Goal: Submit feedback/report problem

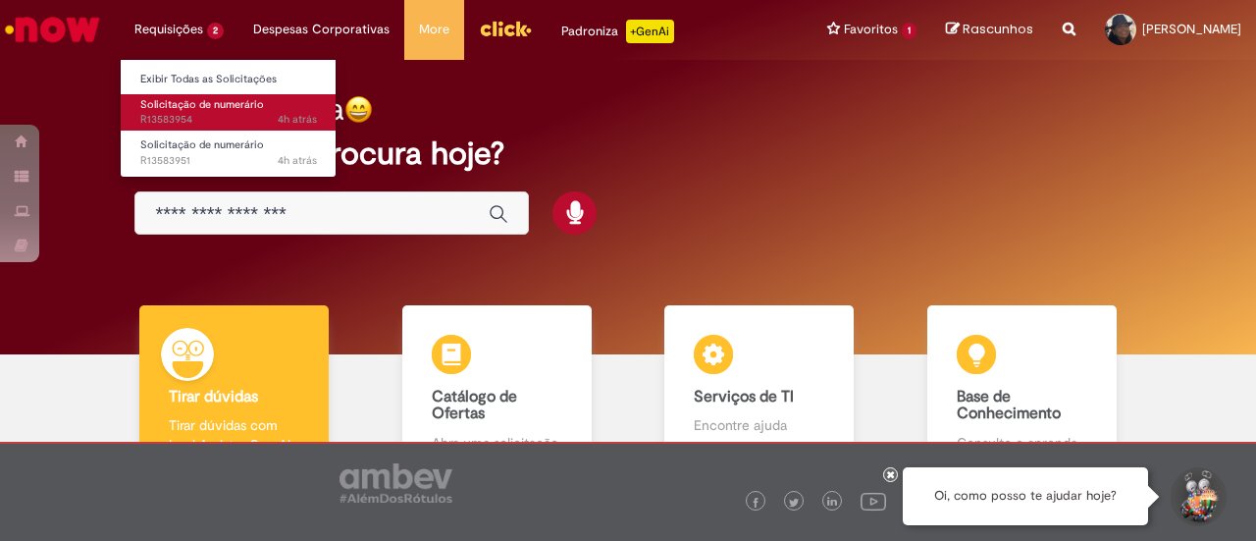
click at [173, 109] on span "Solicitação de numerário" at bounding box center [202, 104] width 124 height 15
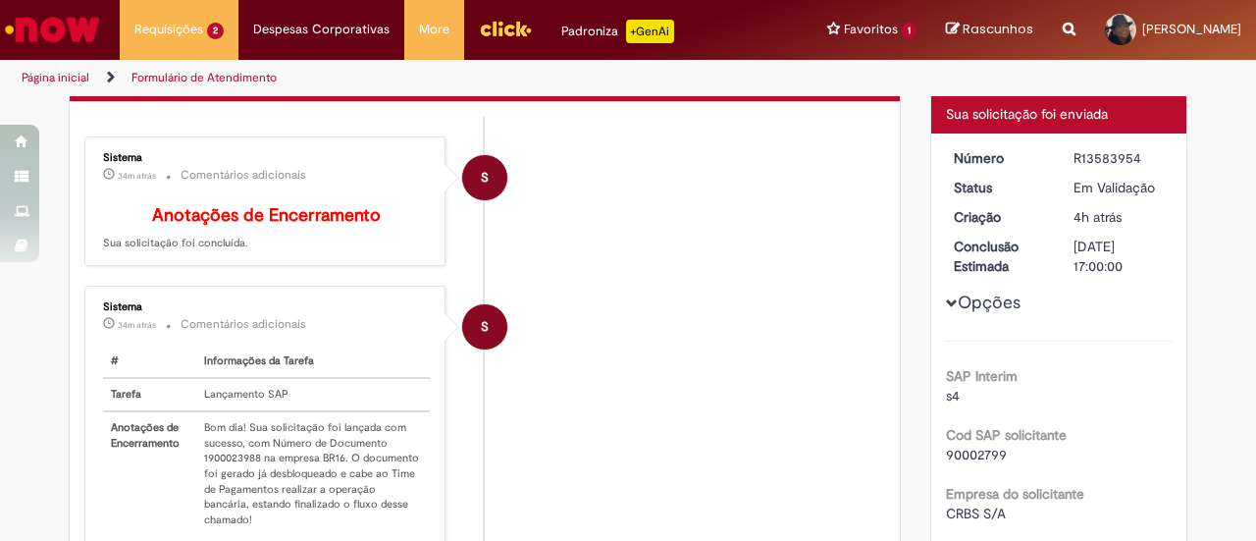
scroll to position [157, 0]
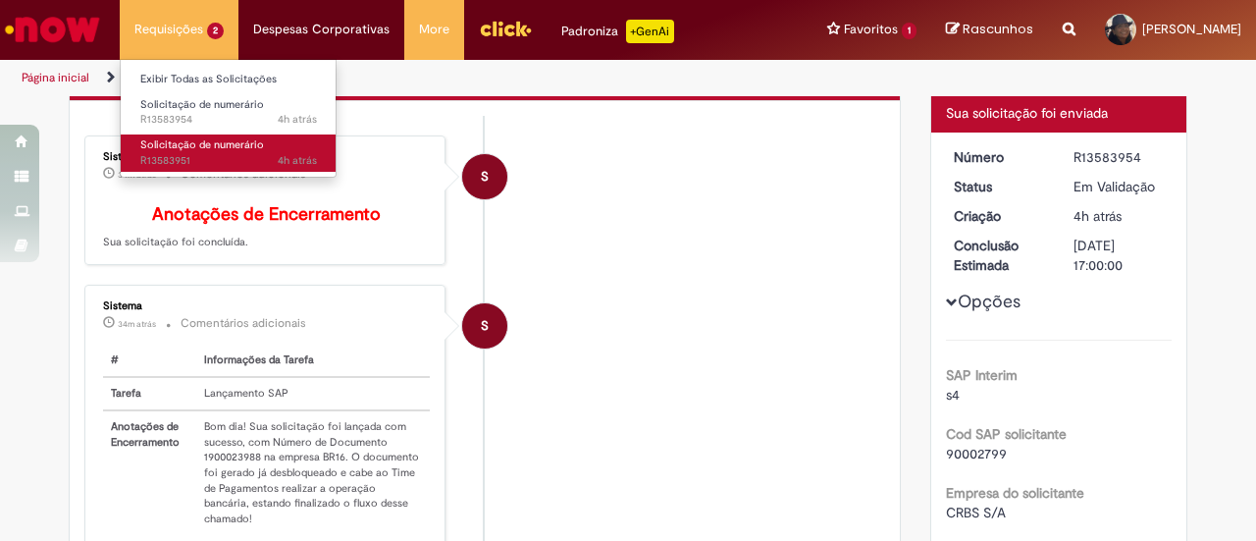
click at [169, 155] on span "4h atrás 4 horas atrás R13583951" at bounding box center [228, 161] width 177 height 16
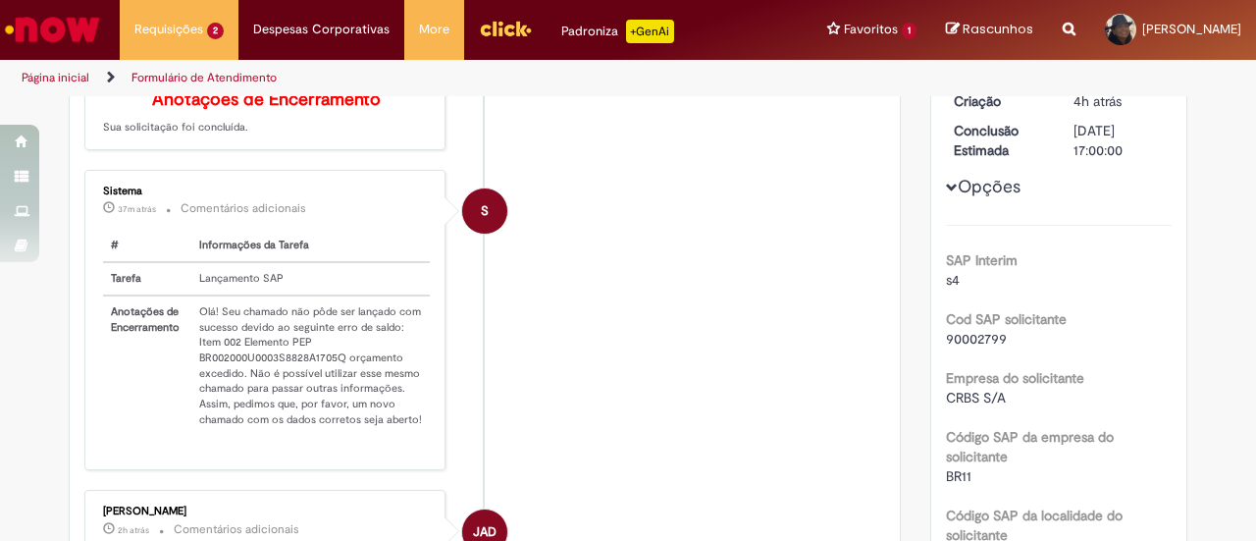
scroll to position [275, 0]
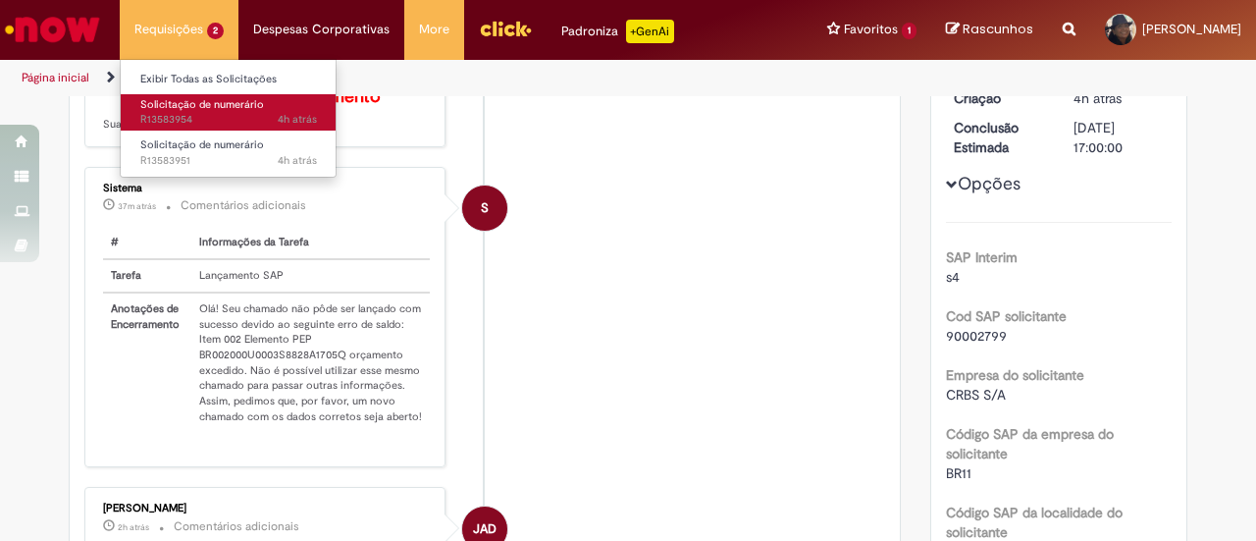
click at [188, 103] on span "Solicitação de numerário" at bounding box center [202, 104] width 124 height 15
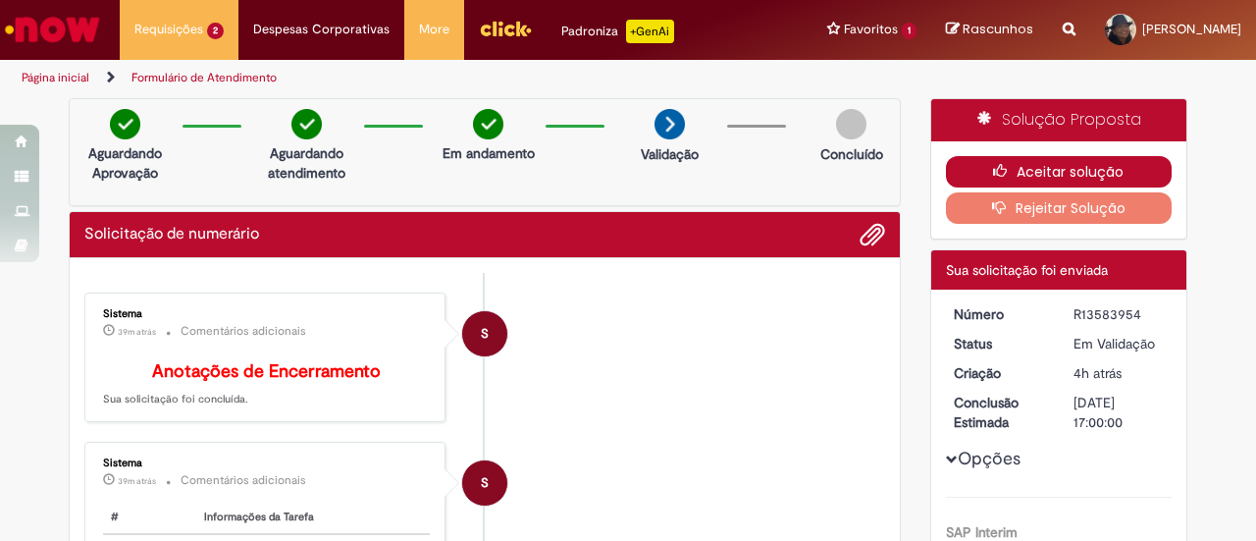
click at [1008, 173] on icon "button" at bounding box center [1005, 171] width 24 height 14
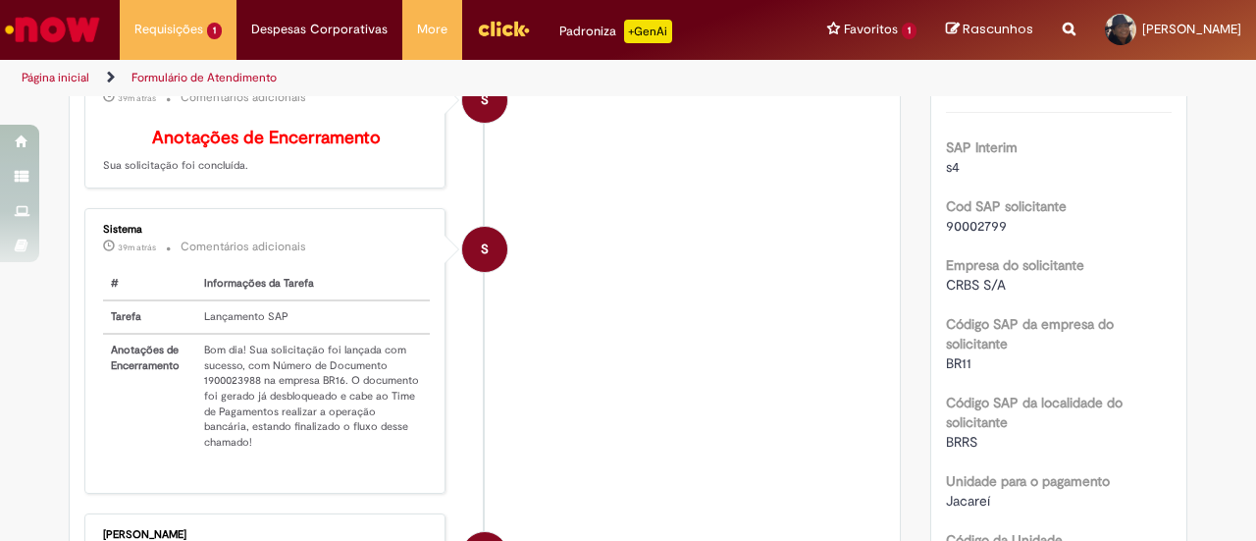
scroll to position [236, 0]
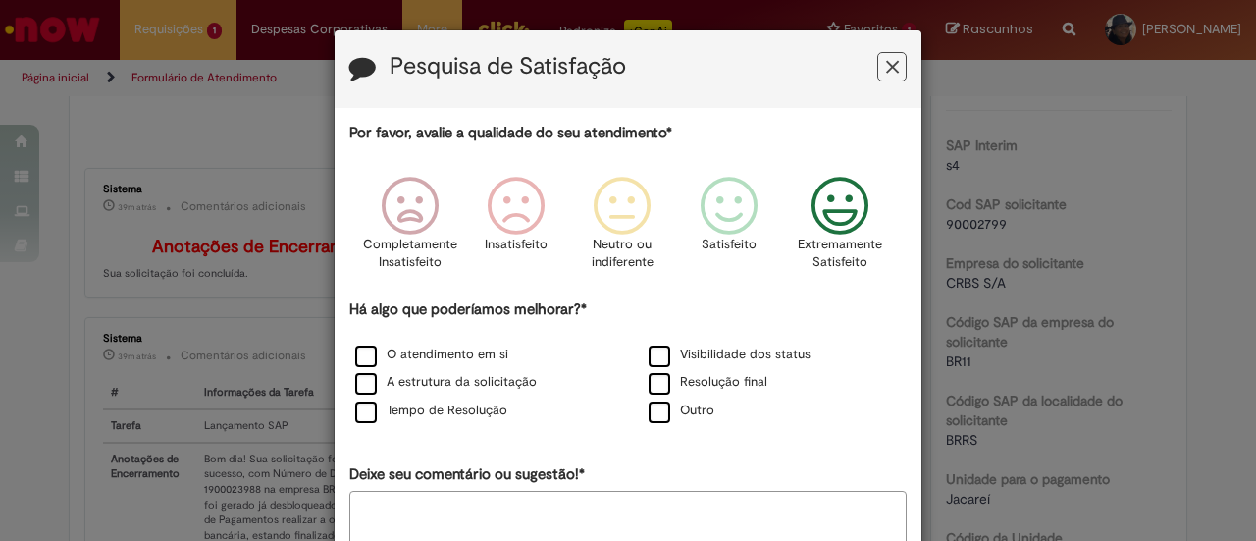
click at [848, 203] on icon "Feedback" at bounding box center [841, 206] width 74 height 59
click at [361, 360] on label "O atendimento em si" at bounding box center [431, 354] width 153 height 19
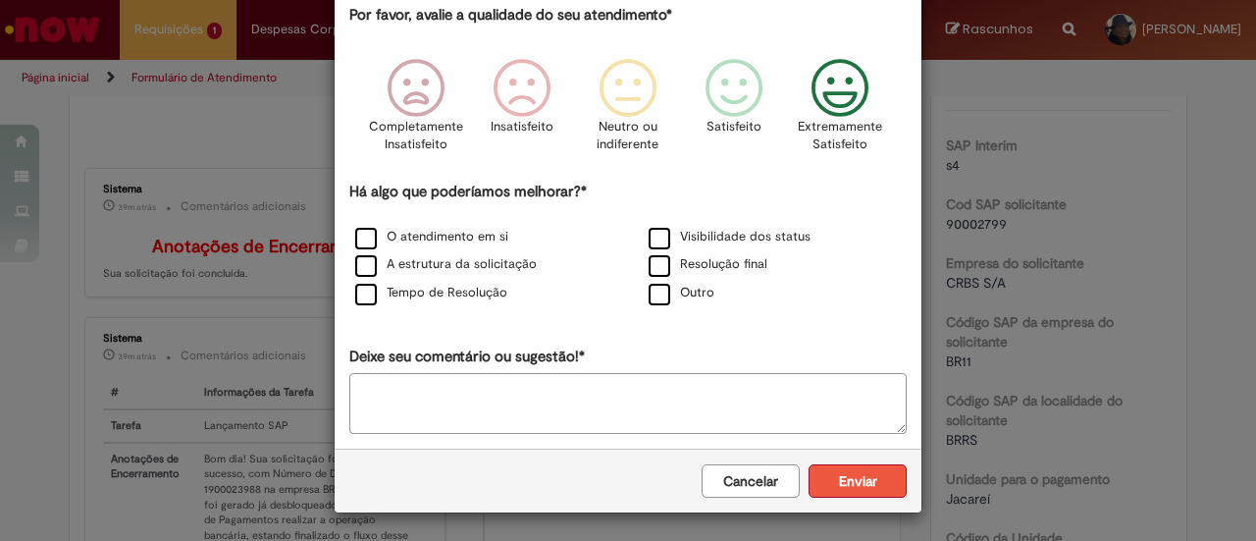
scroll to position [117, 0]
click at [842, 485] on button "Enviar" at bounding box center [858, 481] width 98 height 33
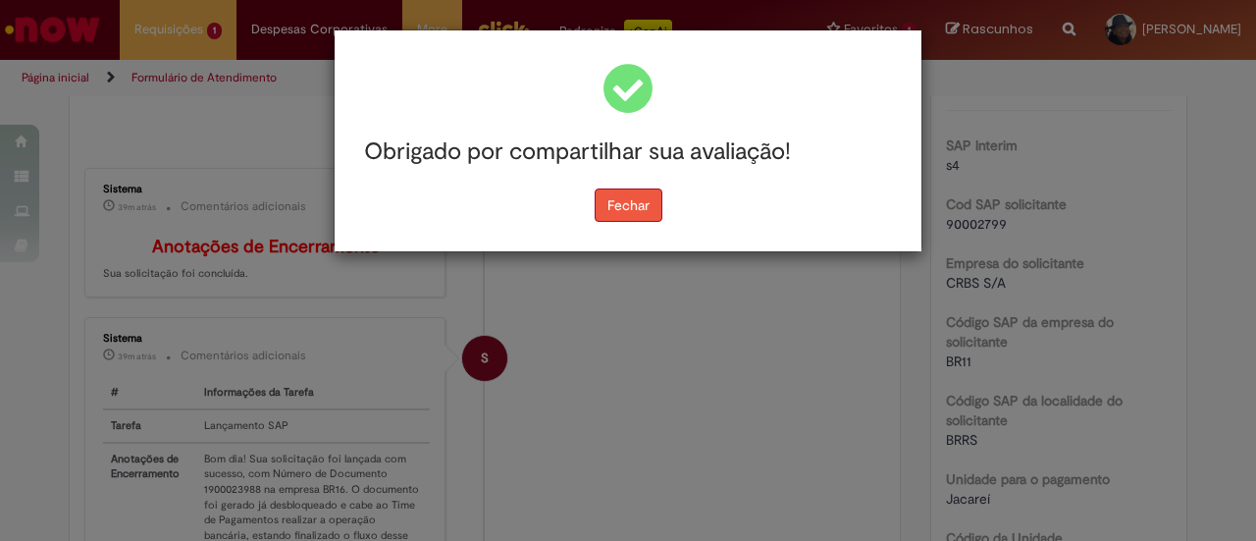
click at [634, 217] on button "Fechar" at bounding box center [629, 204] width 68 height 33
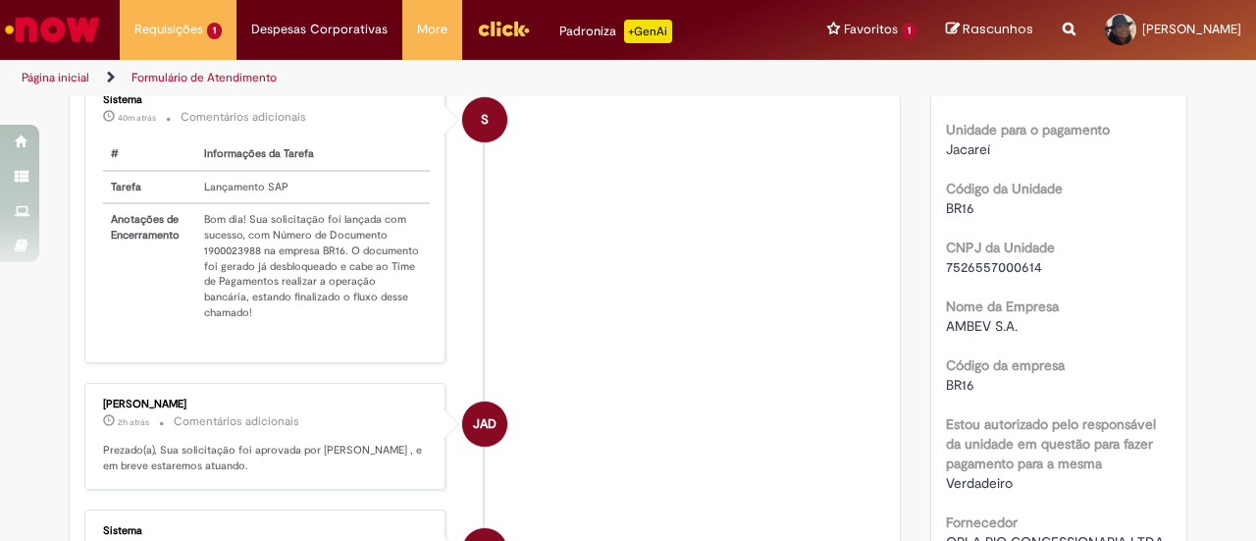
scroll to position [589, 0]
